Goal: Information Seeking & Learning: Learn about a topic

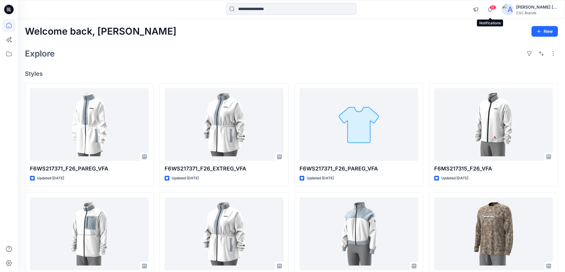
click at [491, 8] on span "16" at bounding box center [492, 7] width 7 height 5
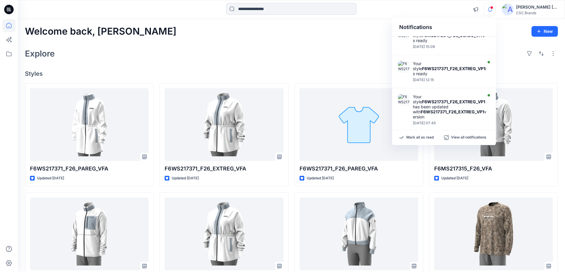
scroll to position [160, 0]
click at [446, 9] on div "Notifications Your style F6WS217371_F26_PAREG_VFA has been updated with F6WS217…" at bounding box center [291, 9] width 547 height 13
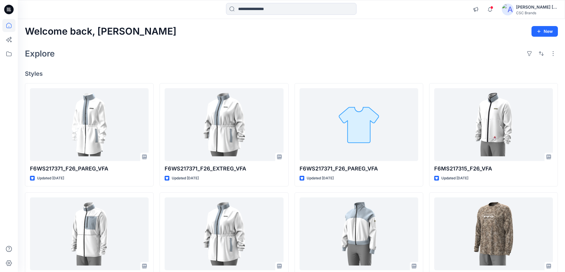
click at [375, 34] on div "Welcome back, Mohammad New" at bounding box center [291, 31] width 533 height 11
click at [492, 7] on span at bounding box center [491, 7] width 3 height 3
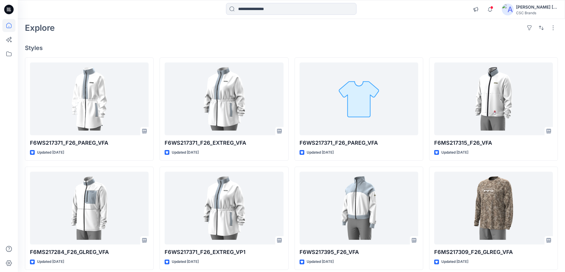
scroll to position [0, 0]
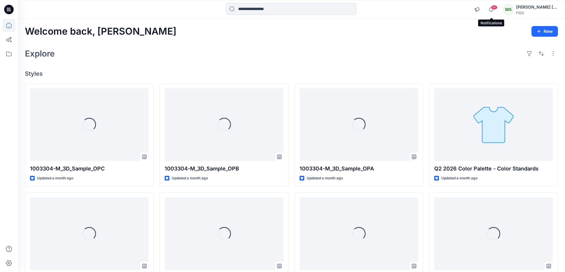
click at [492, 7] on span "14" at bounding box center [494, 7] width 7 height 5
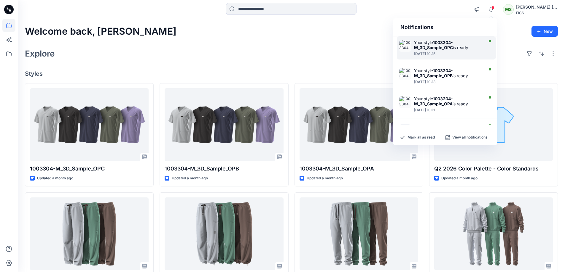
click at [434, 52] on div "[DATE] 10:15" at bounding box center [448, 54] width 68 height 4
